Goal: Task Accomplishment & Management: Use online tool/utility

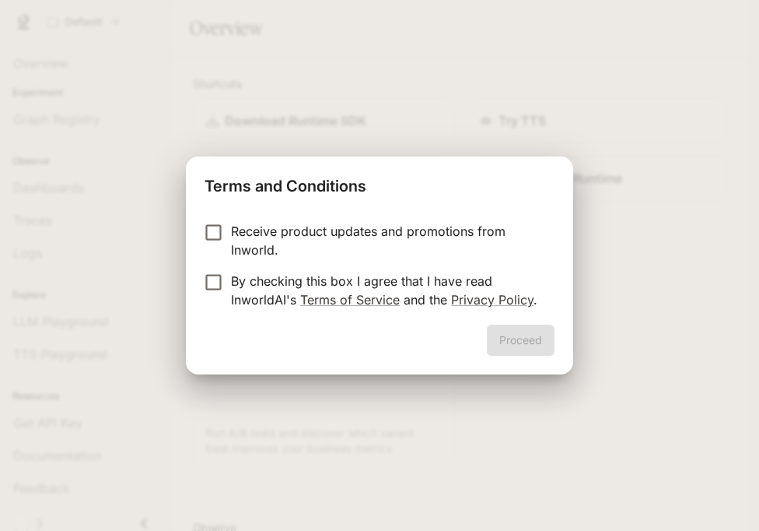
click at [429, 293] on p "By checking this box I agree that I have read InworldAI's Terms of Service and …" at bounding box center [386, 290] width 311 height 37
click at [506, 336] on button "Proceed" at bounding box center [521, 339] width 68 height 31
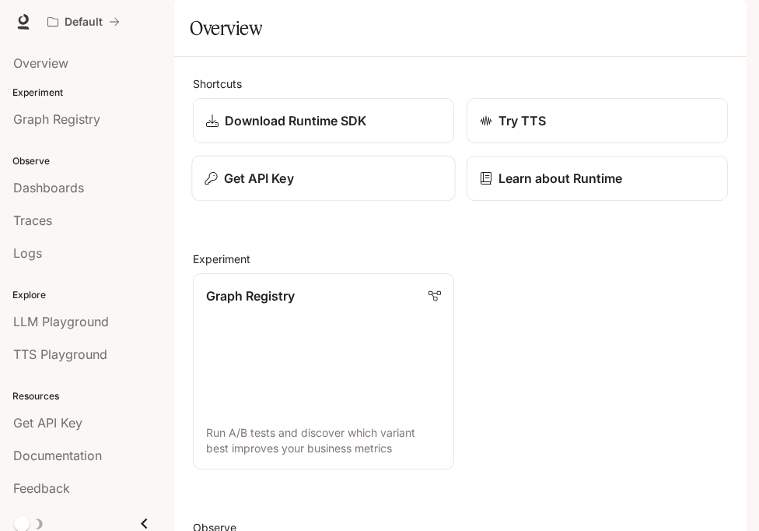
click at [325, 223] on body "Skip to main content Default Documentation Documentation Portal Overview Experi…" at bounding box center [379, 265] width 759 height 531
click at [367, 187] on div "Get API Key" at bounding box center [323, 178] width 237 height 19
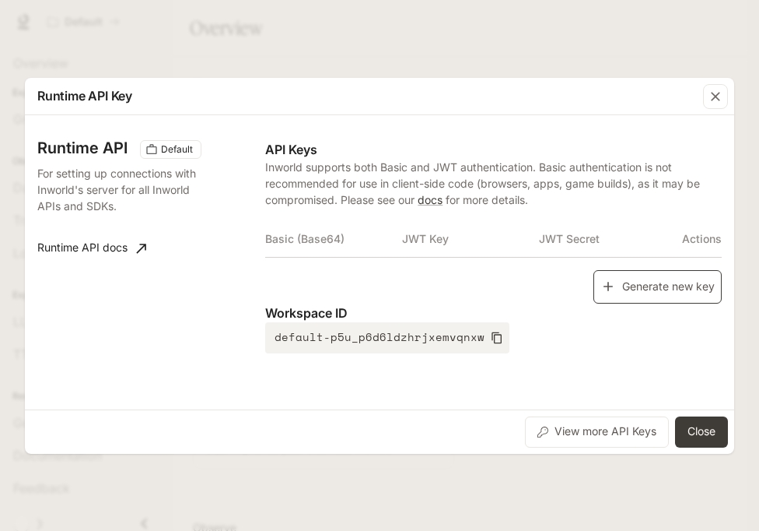
click at [618, 296] on button "Generate new key" at bounding box center [658, 286] width 128 height 33
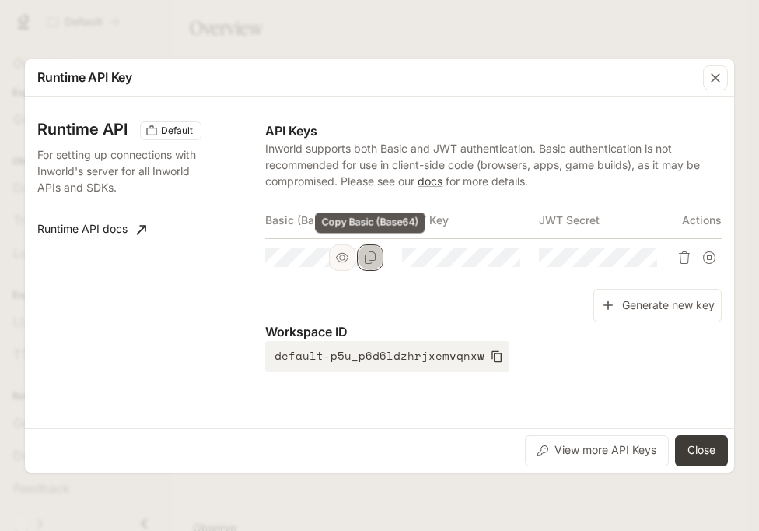
click at [369, 265] on button "Copy Basic (Base64)" at bounding box center [370, 257] width 26 height 26
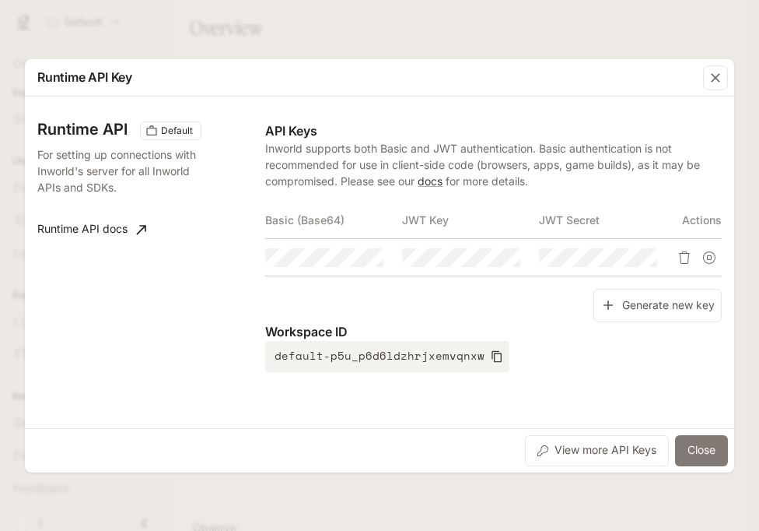
click at [713, 454] on button "Close" at bounding box center [701, 450] width 53 height 31
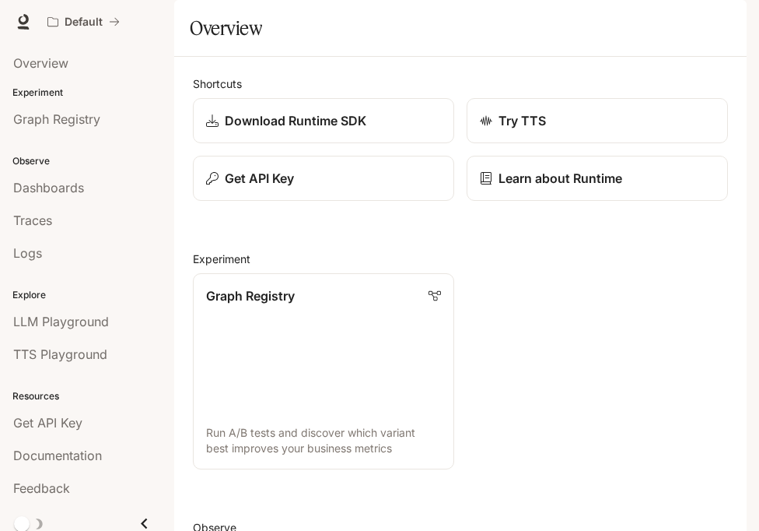
click at [719, 26] on icon "button" at bounding box center [725, 22] width 12 height 12
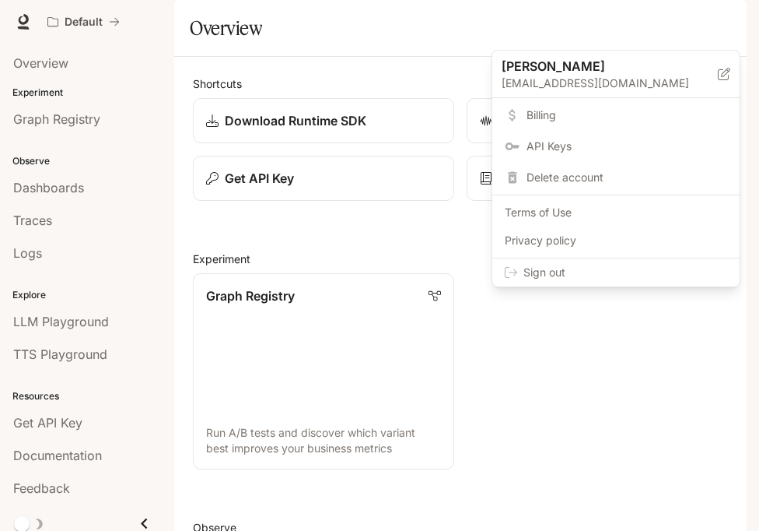
click at [662, 274] on span "Sign out" at bounding box center [626, 273] width 204 height 16
